Goal: Task Accomplishment & Management: Manage account settings

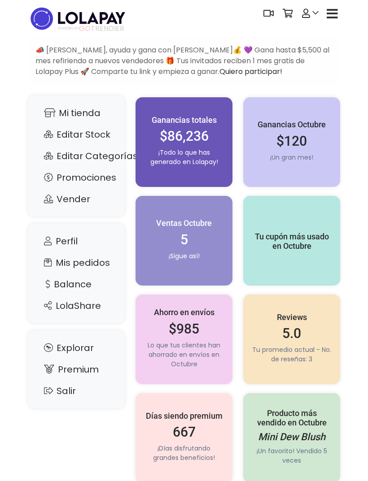
click at [103, 130] on link "Editar Stock" at bounding box center [76, 134] width 79 height 17
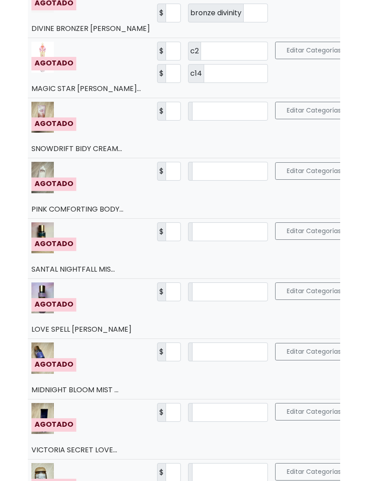
scroll to position [774, 0]
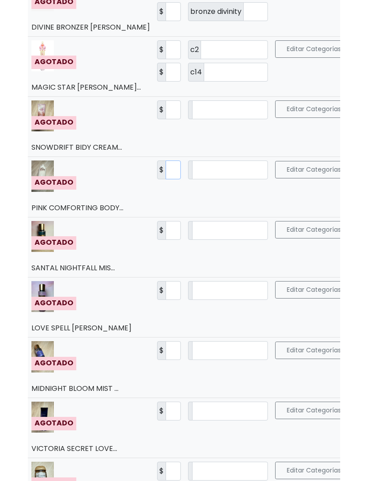
click at [165, 180] on input "***" at bounding box center [172, 170] width 15 height 19
type input "*"
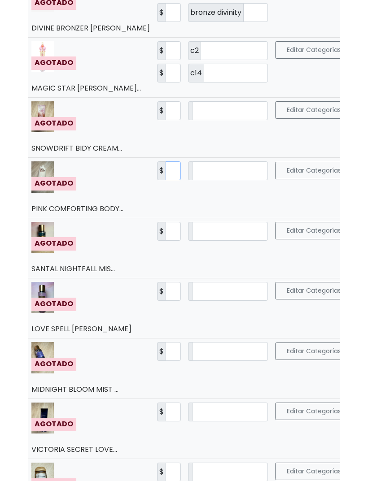
scroll to position [0, 0]
type input "**"
click at [238, 180] on input "*" at bounding box center [230, 170] width 76 height 19
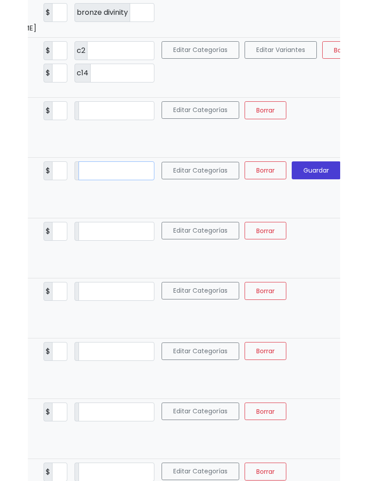
scroll to position [0, 113]
type input "*"
click at [315, 175] on span "Guardar" at bounding box center [316, 170] width 26 height 9
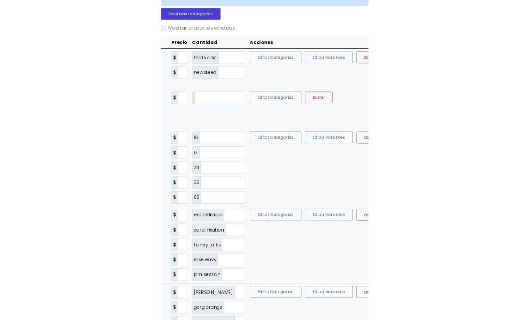
scroll to position [0, 0]
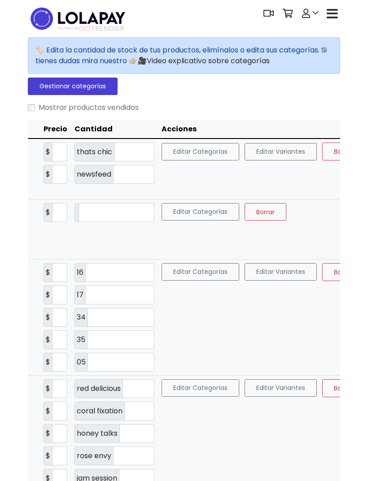
click at [317, 17] on link at bounding box center [310, 13] width 26 height 27
click at [318, 11] on link at bounding box center [310, 13] width 26 height 27
click at [338, 13] on button "button" at bounding box center [332, 14] width 16 height 16
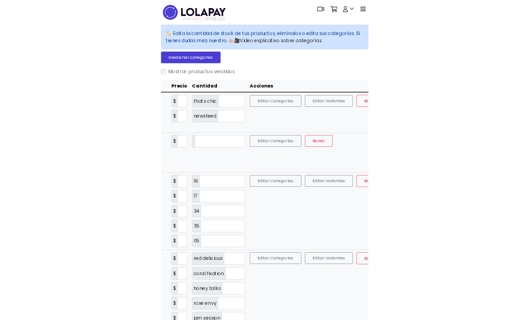
scroll to position [0, 29]
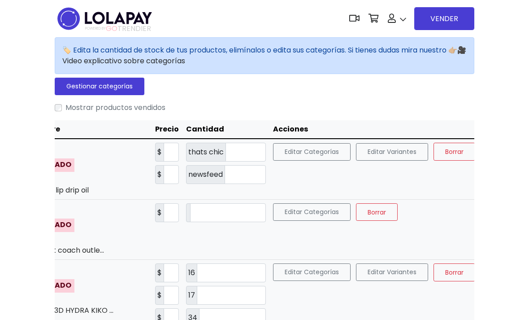
click at [367, 78] on span "Mi tienda" at bounding box center [417, 83] width 59 height 10
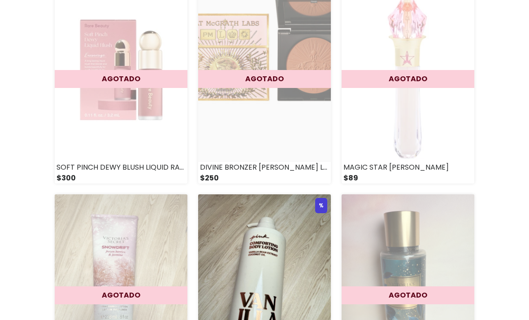
scroll to position [629, 0]
